Goal: Task Accomplishment & Management: Use online tool/utility

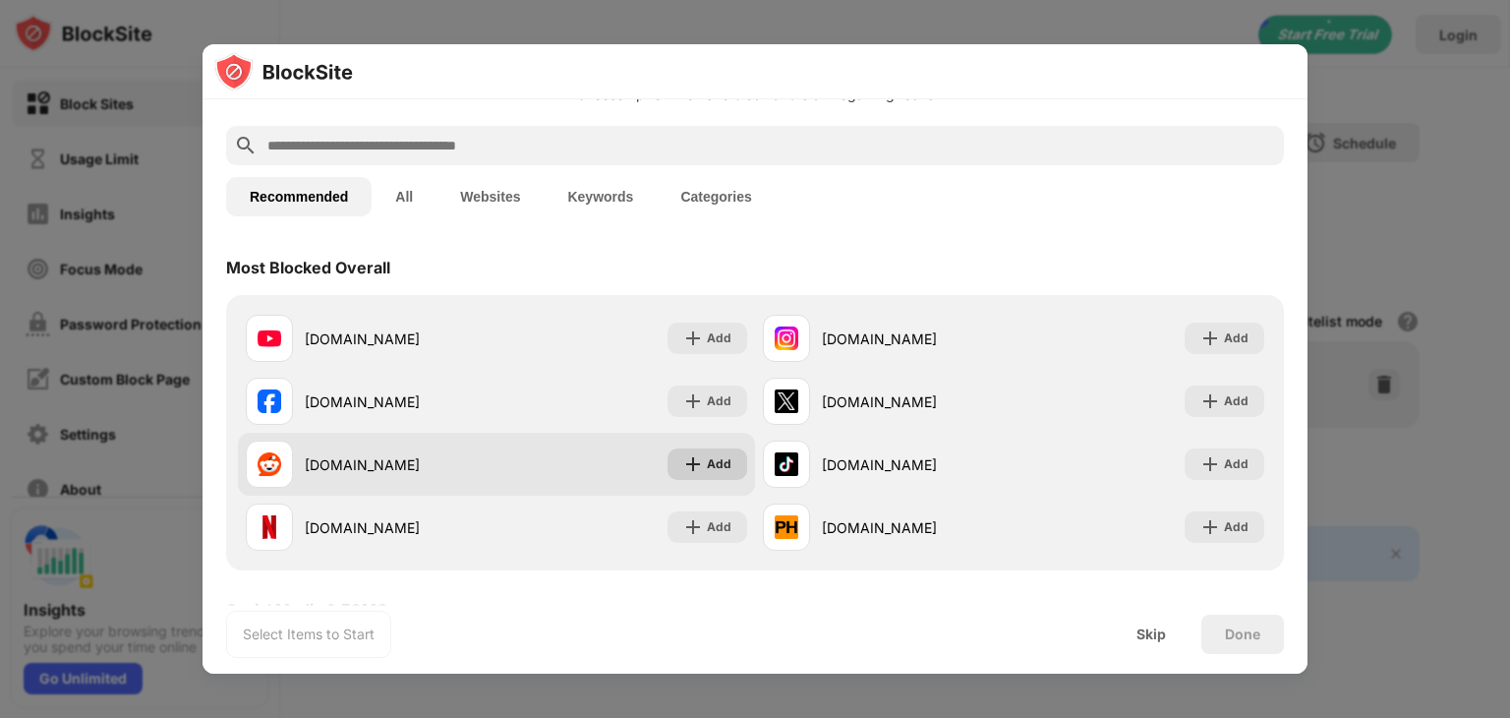
scroll to position [98, 0]
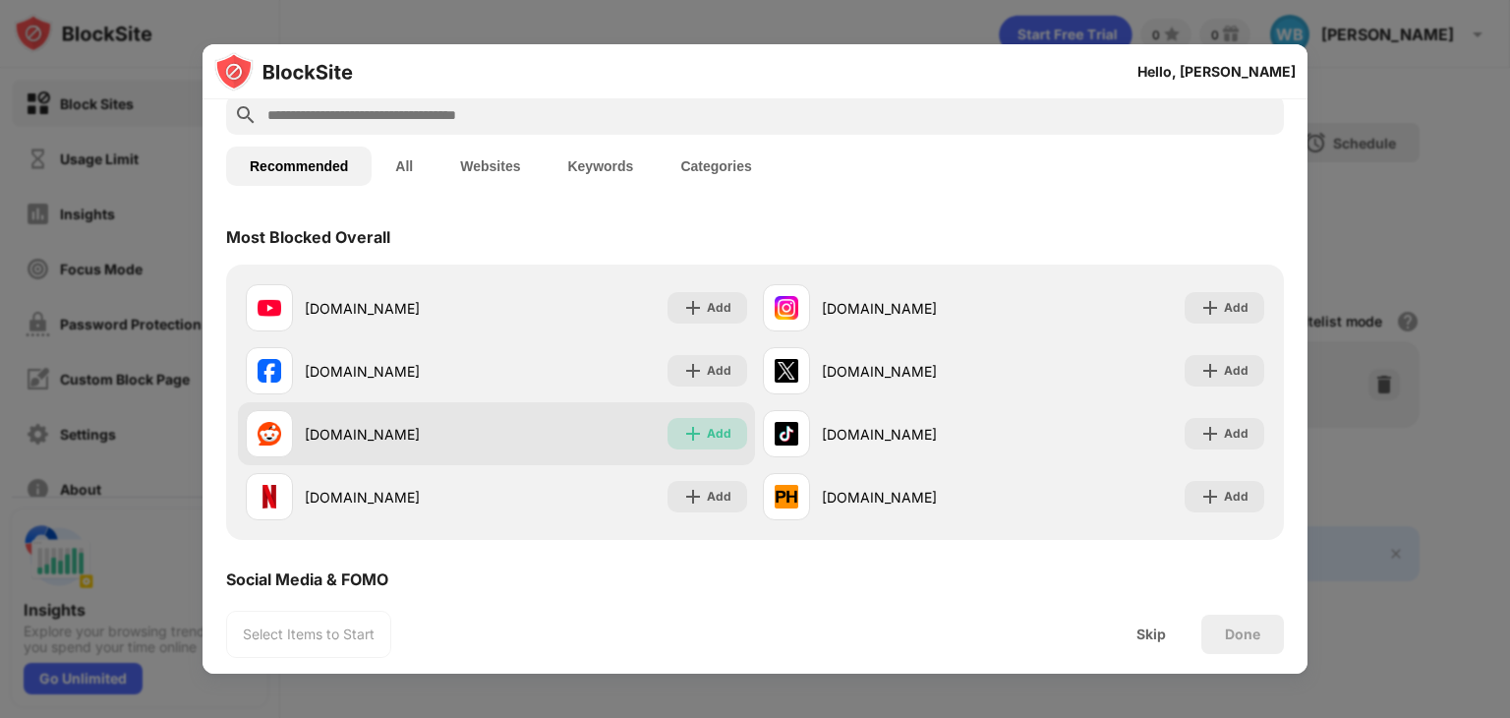
click at [711, 425] on div "Add" at bounding box center [719, 434] width 25 height 20
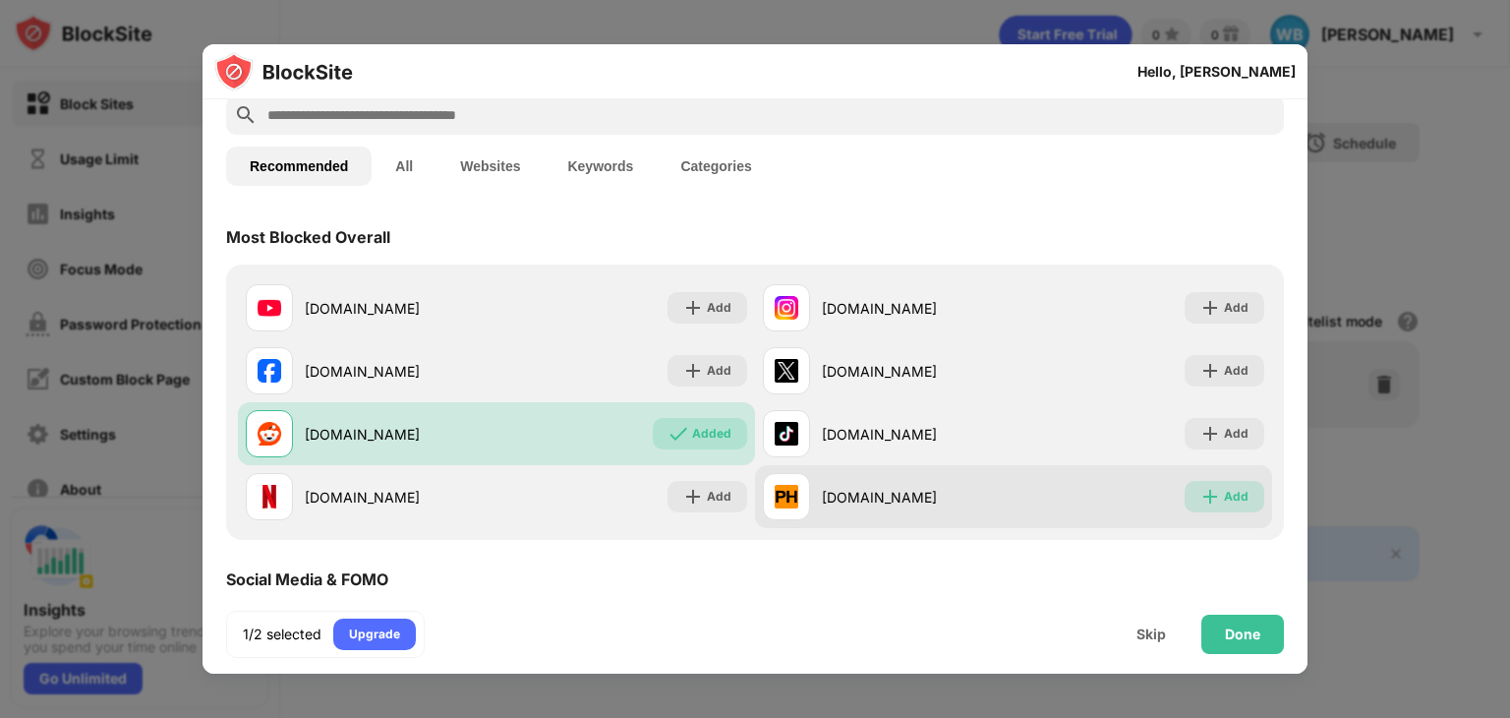
click at [1208, 497] on div "Add" at bounding box center [1224, 496] width 80 height 31
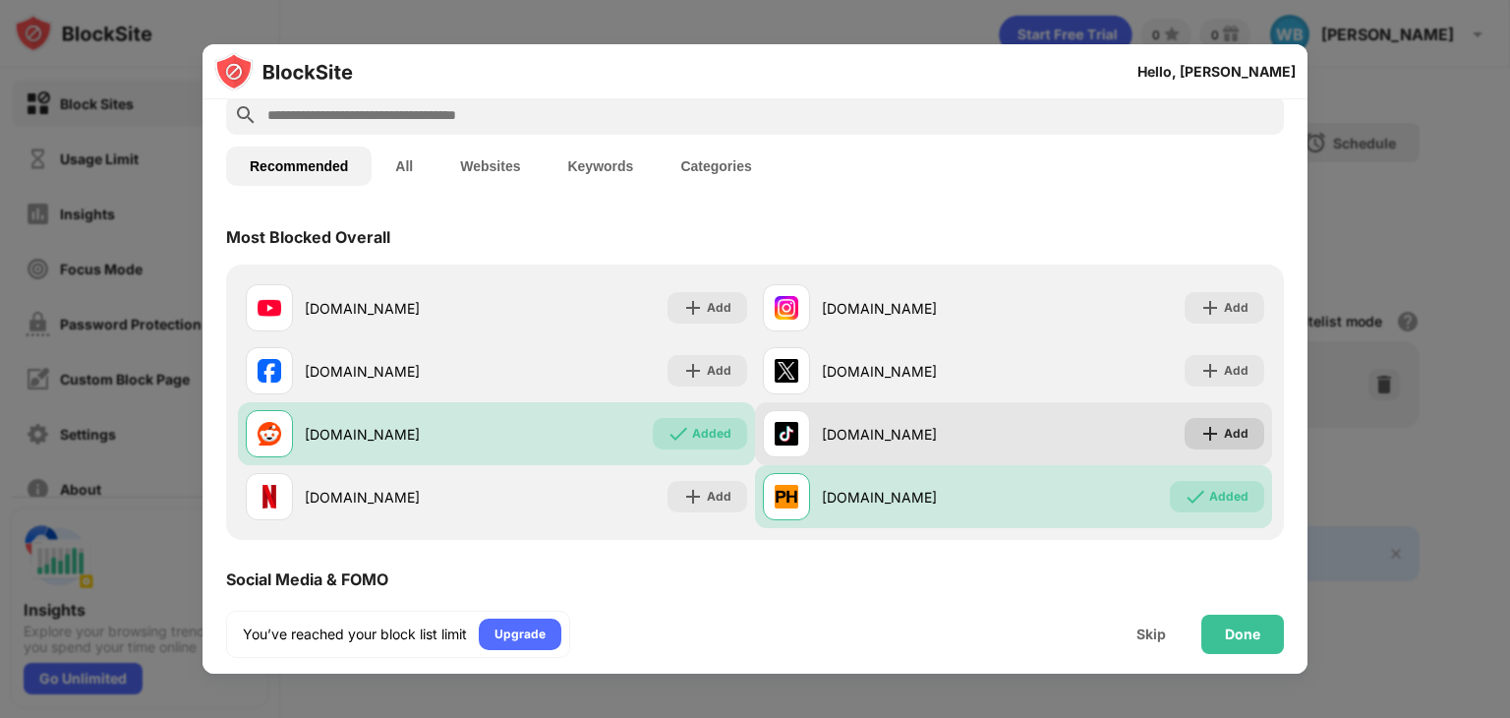
click at [1224, 441] on div "Add" at bounding box center [1236, 434] width 25 height 20
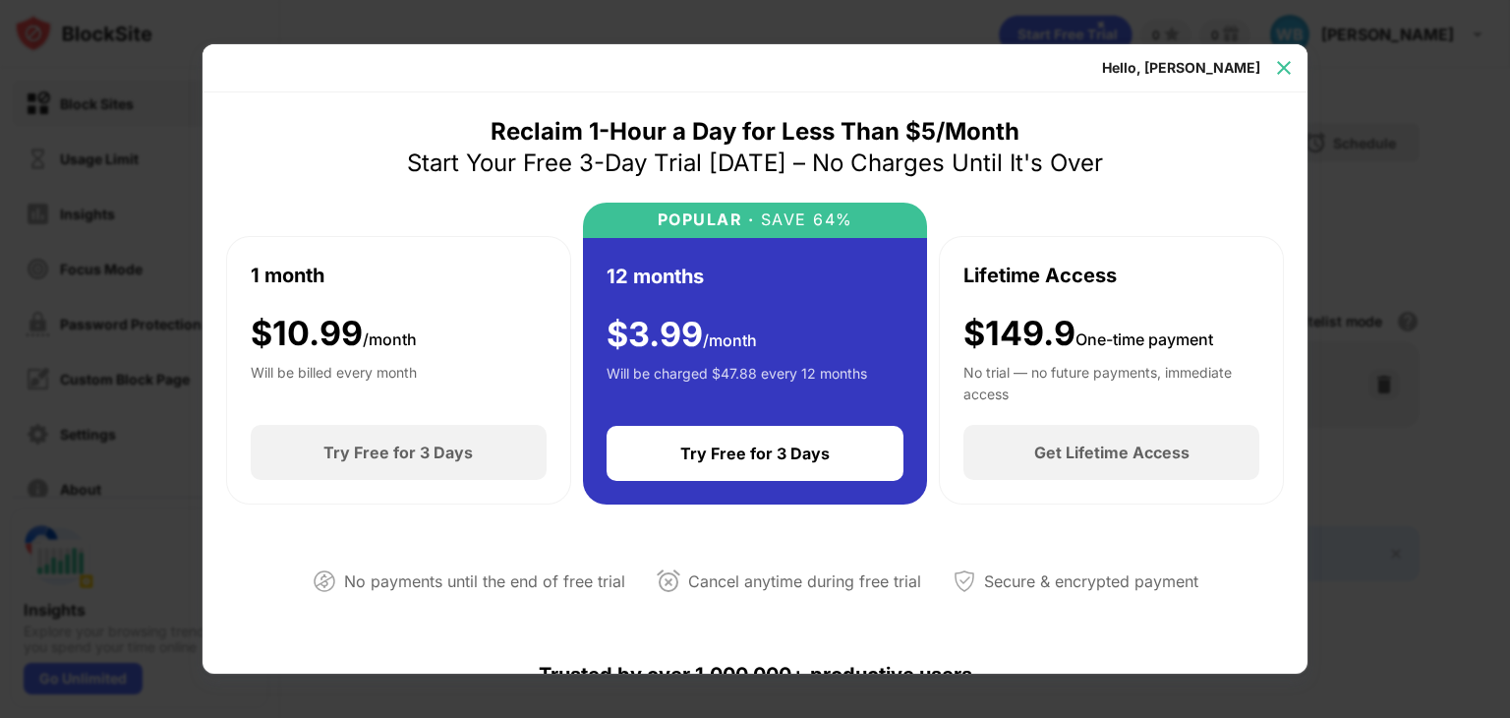
click at [1278, 68] on img at bounding box center [1284, 68] width 20 height 20
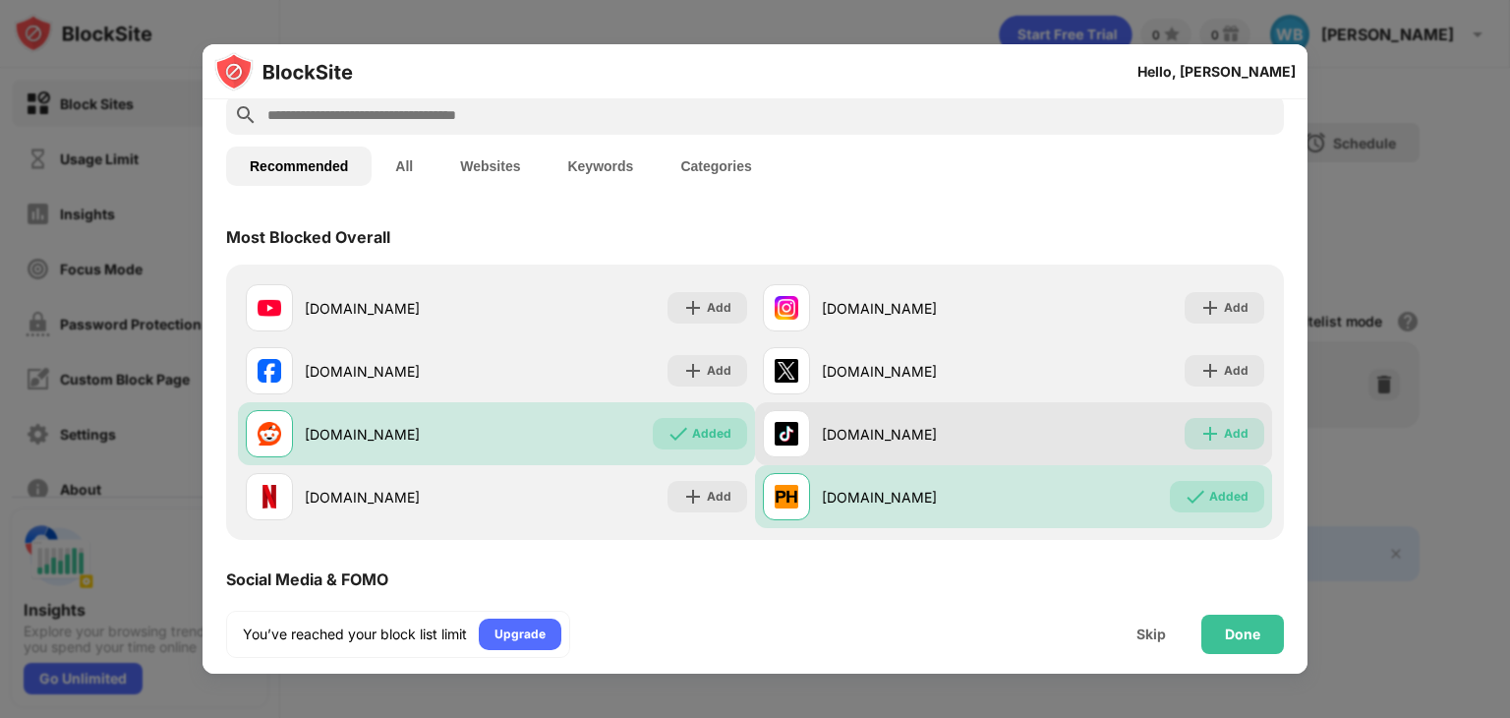
click at [1224, 429] on div "Add" at bounding box center [1236, 434] width 25 height 20
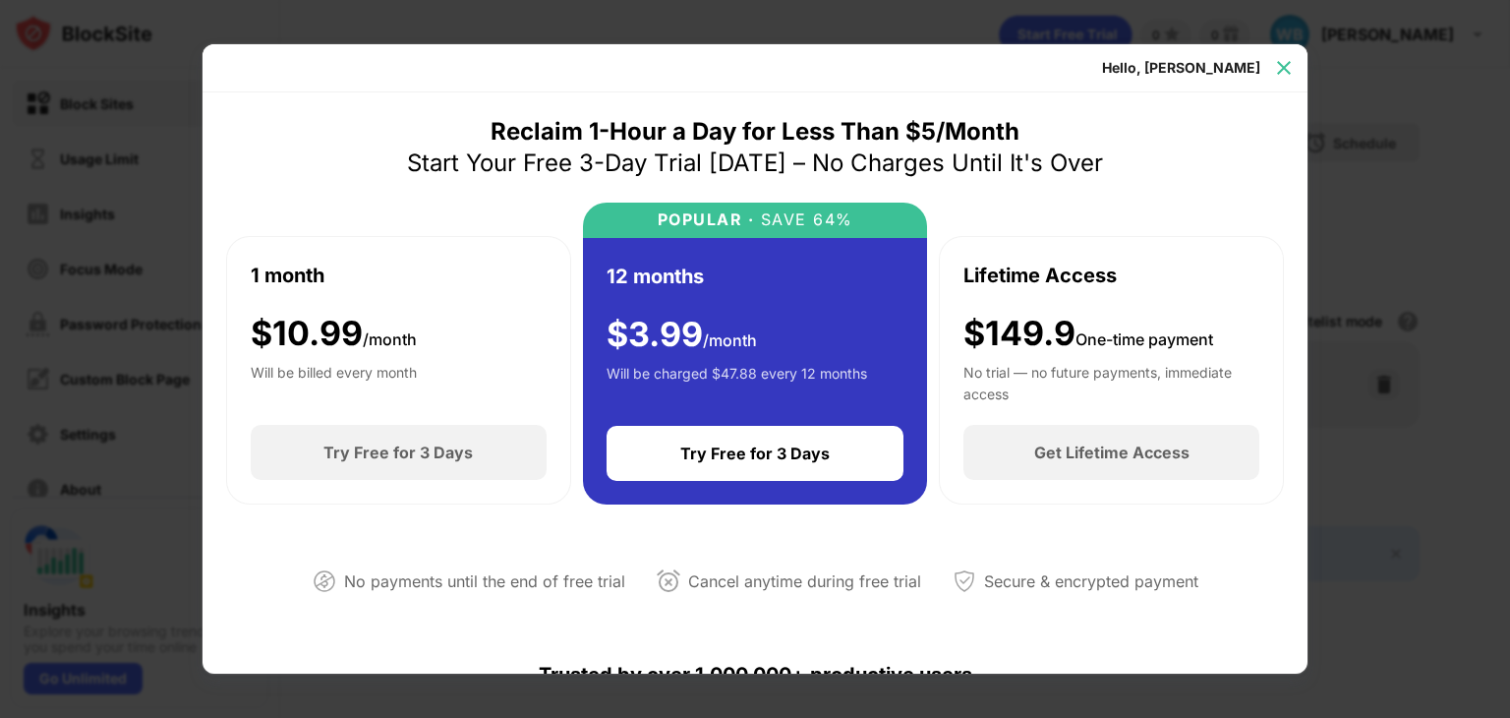
click at [1283, 60] on img at bounding box center [1284, 68] width 20 height 20
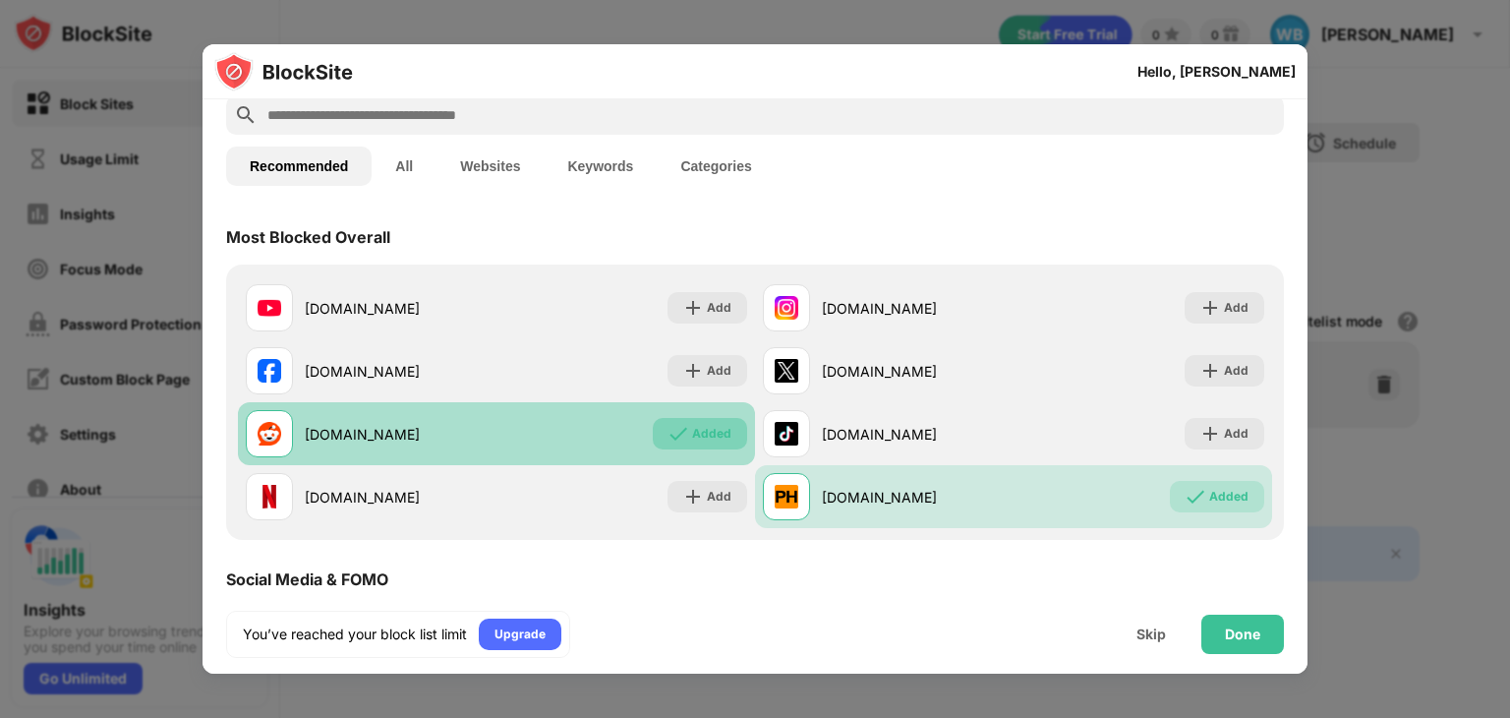
click at [712, 431] on div "Added" at bounding box center [711, 434] width 39 height 20
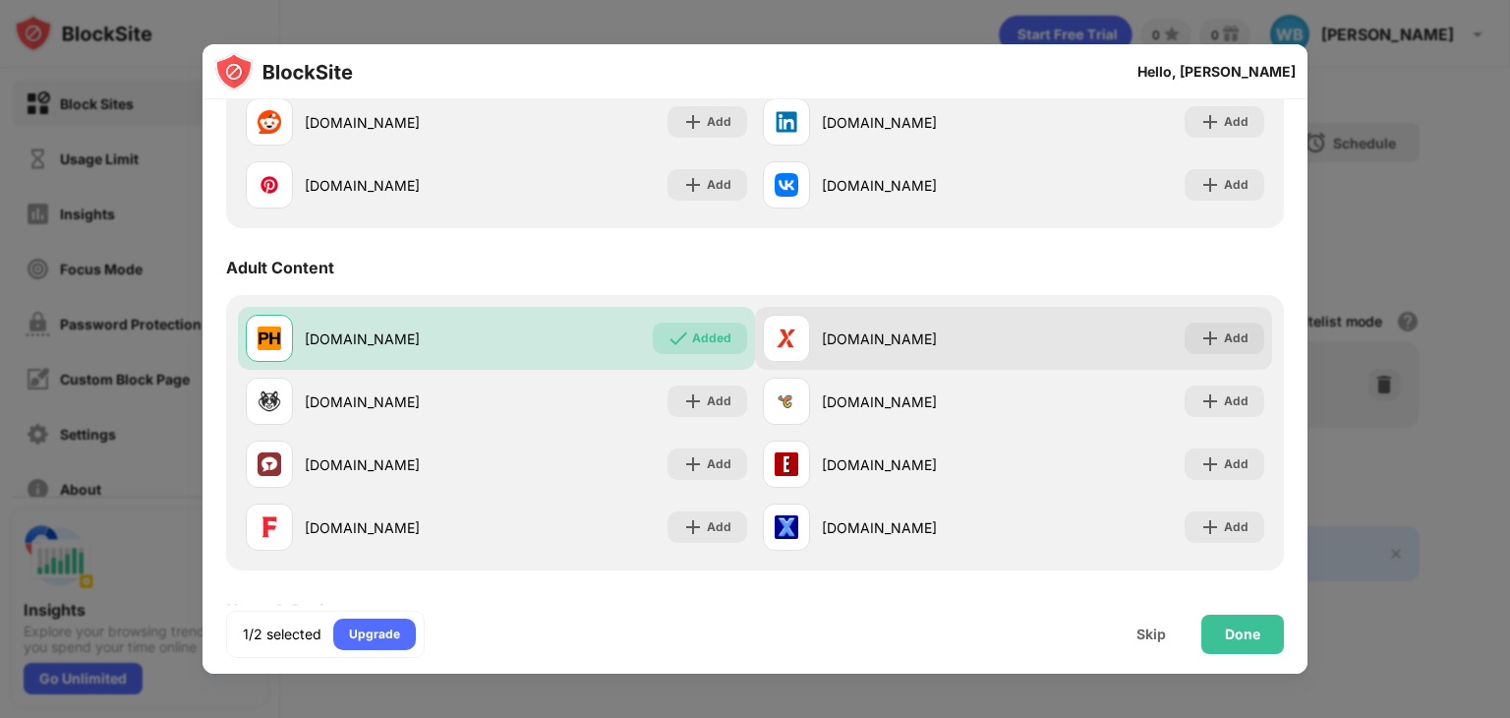
scroll to position [786, 0]
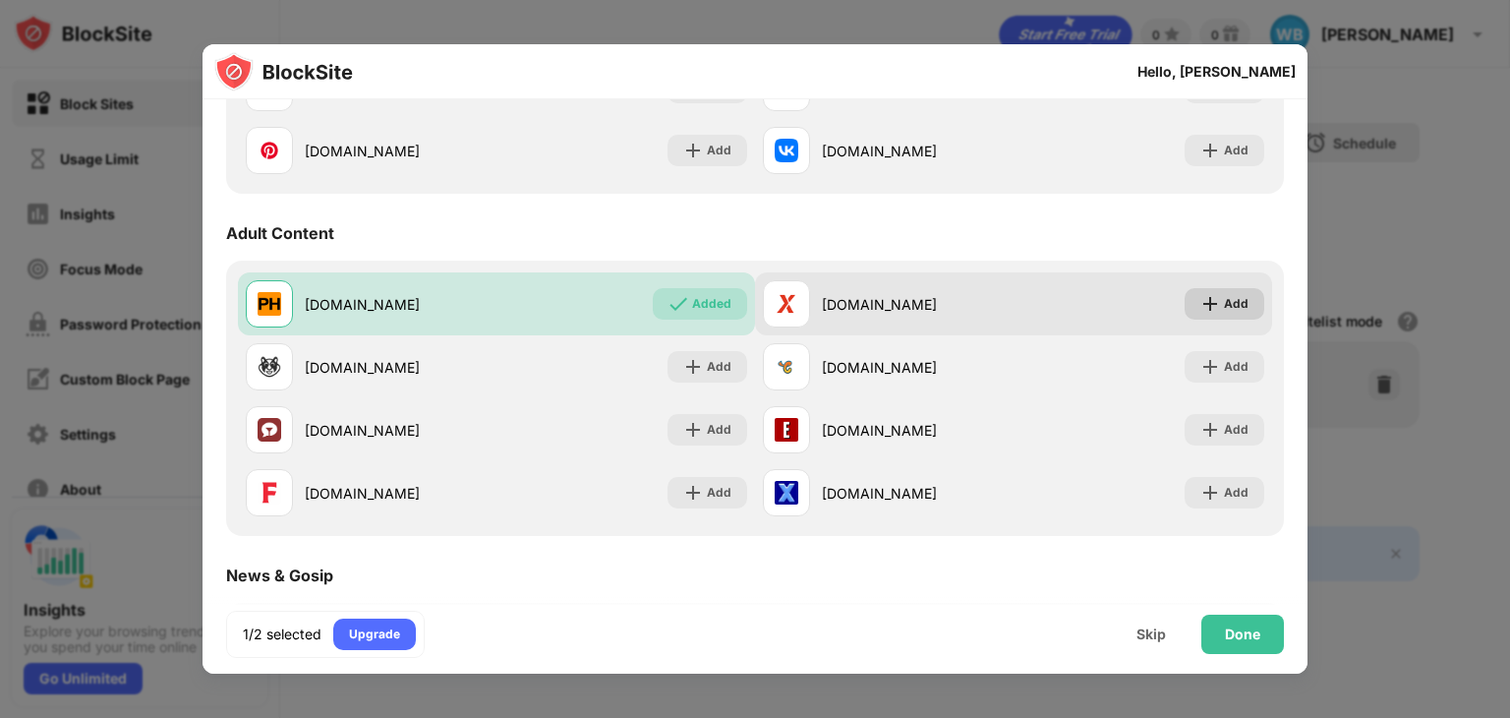
click at [1200, 300] on img at bounding box center [1210, 304] width 20 height 20
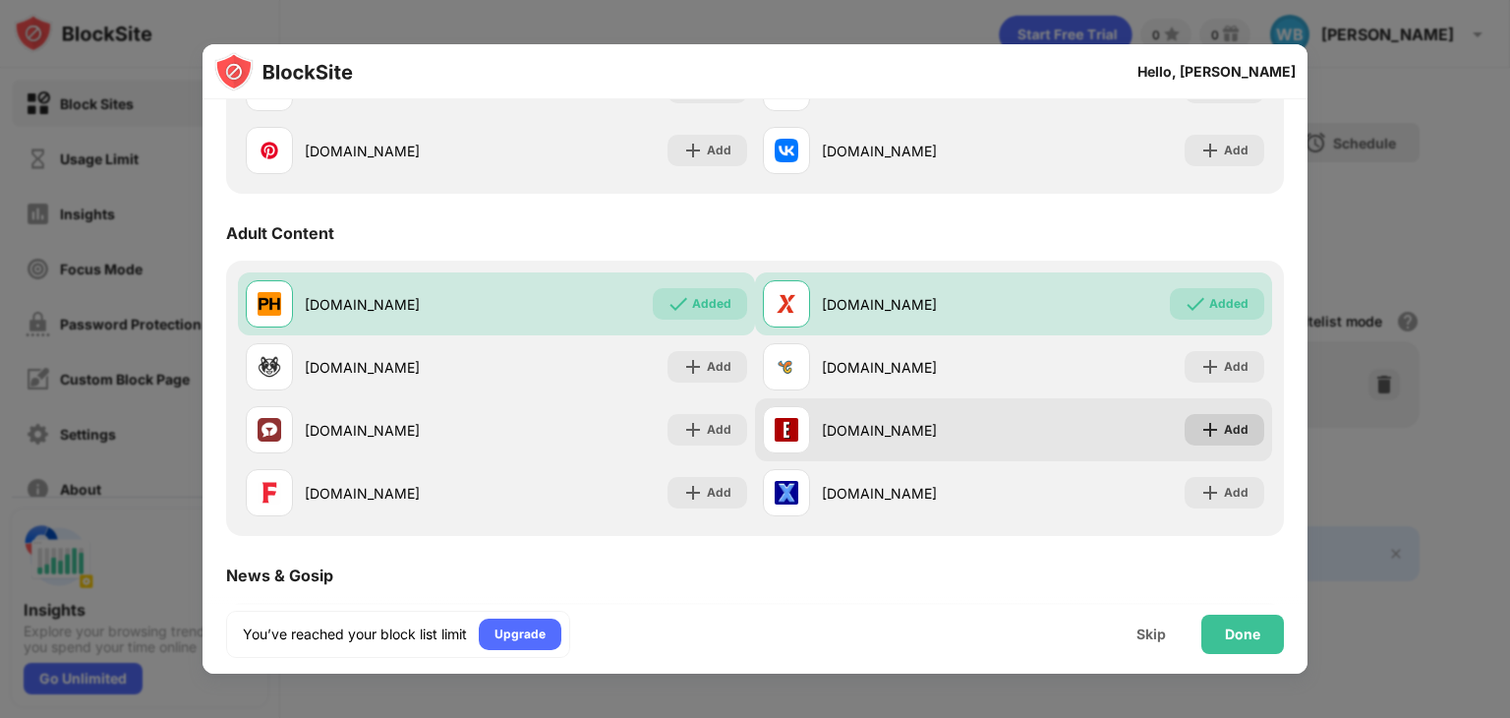
click at [1202, 431] on img at bounding box center [1210, 430] width 20 height 20
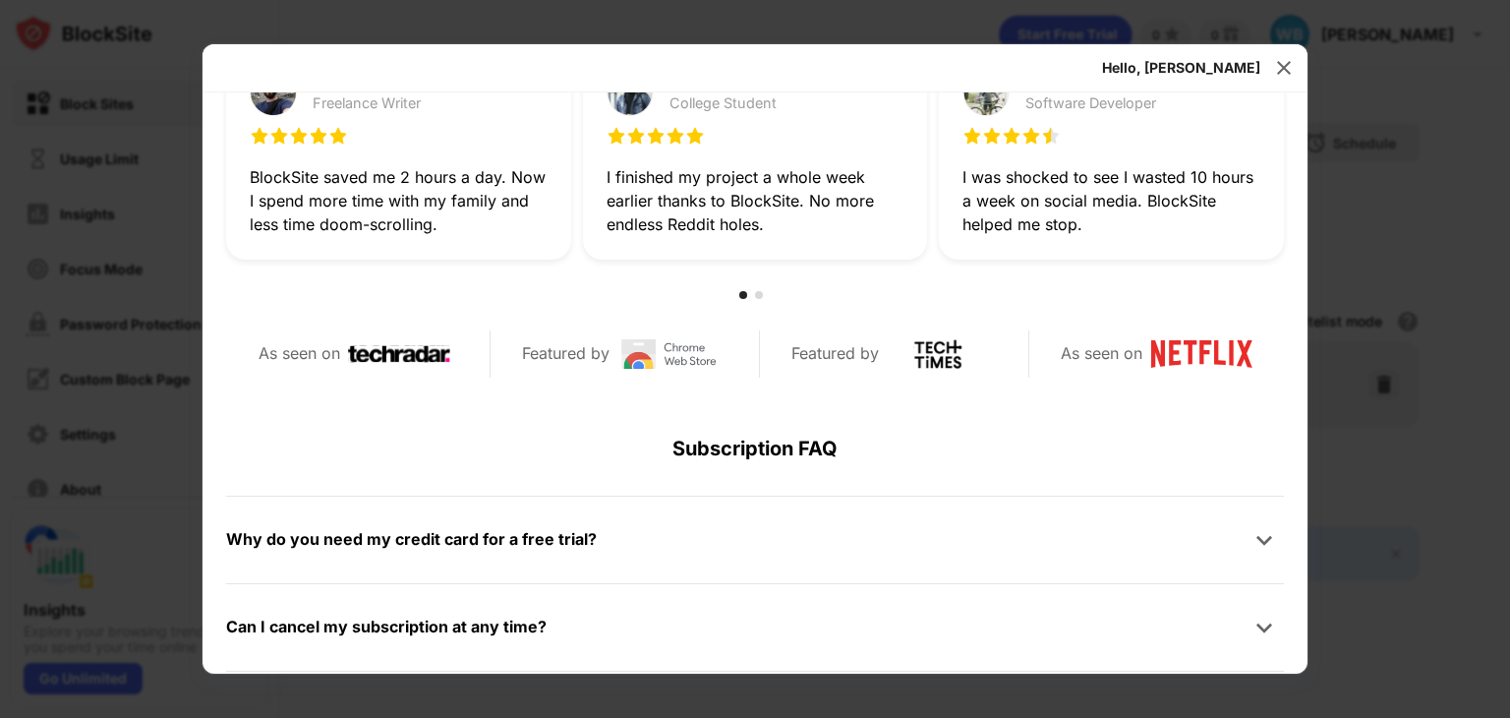
scroll to position [688, 0]
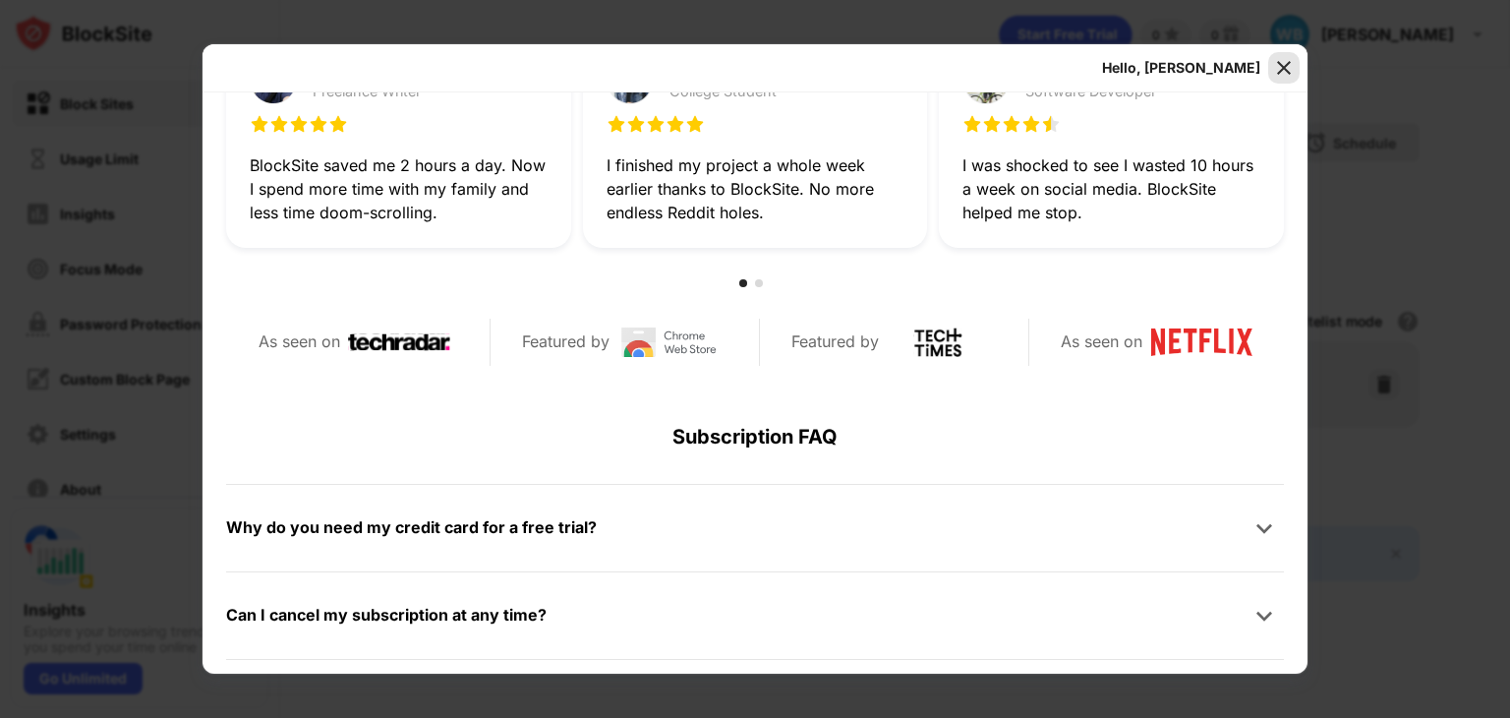
click at [1286, 74] on img at bounding box center [1284, 68] width 20 height 20
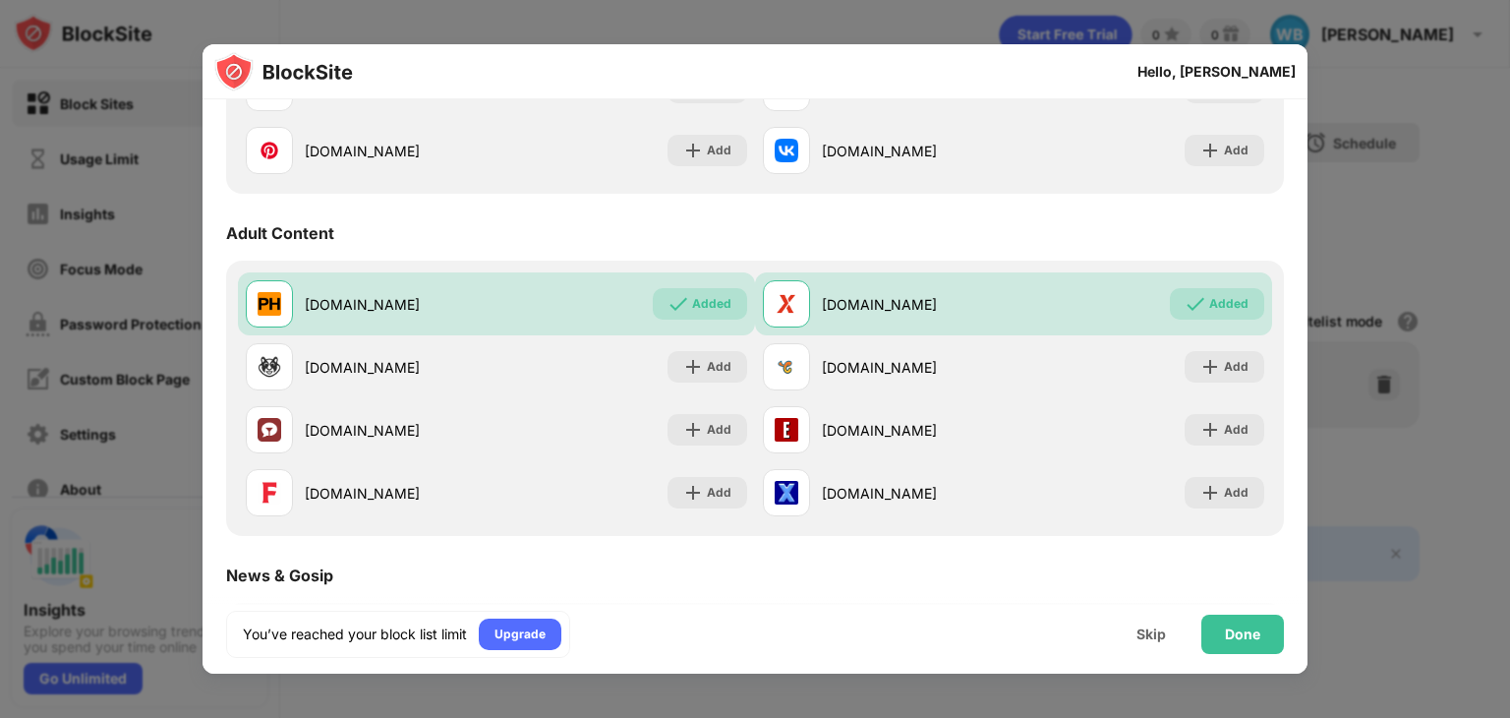
click at [1419, 257] on div at bounding box center [755, 359] width 1510 height 718
click at [1248, 630] on div "Done" at bounding box center [1242, 634] width 35 height 16
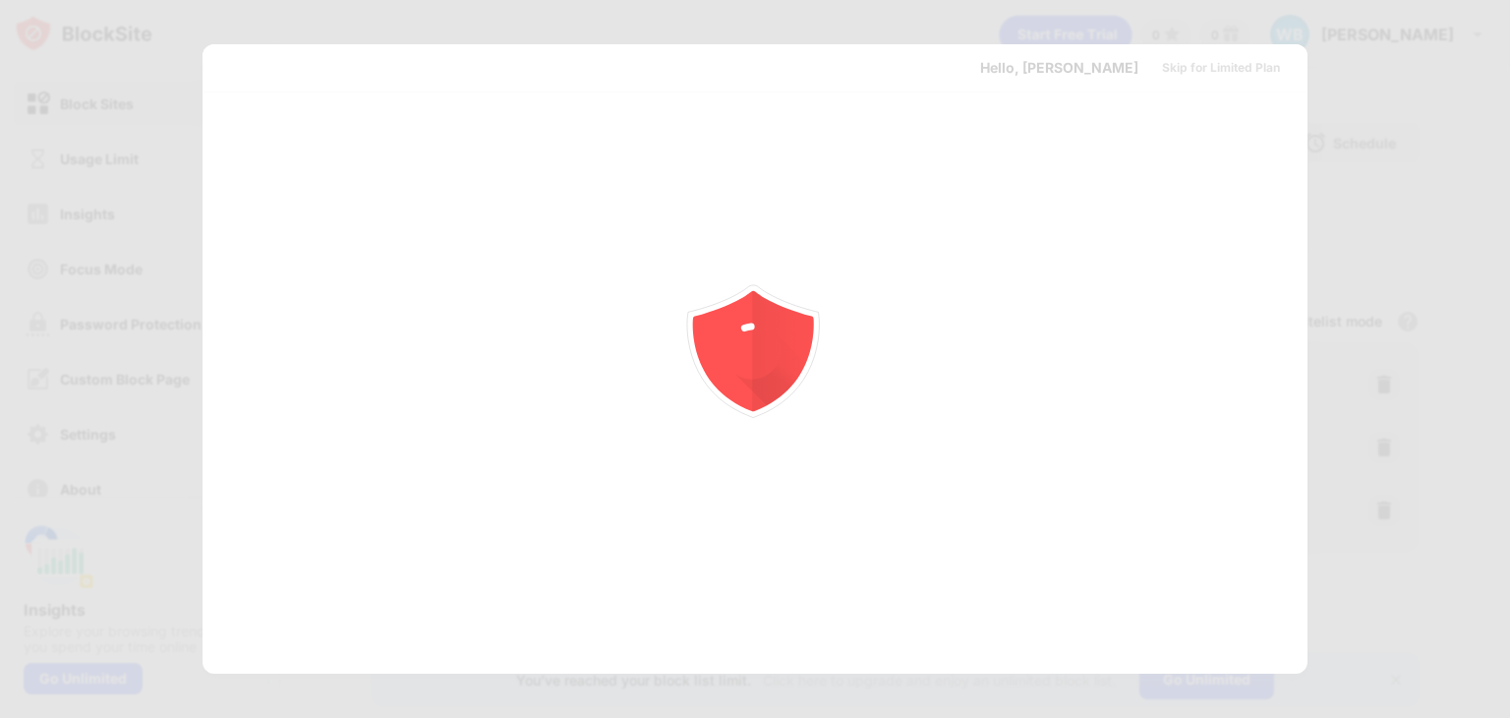
scroll to position [0, 0]
